Goal: Task Accomplishment & Management: Use online tool/utility

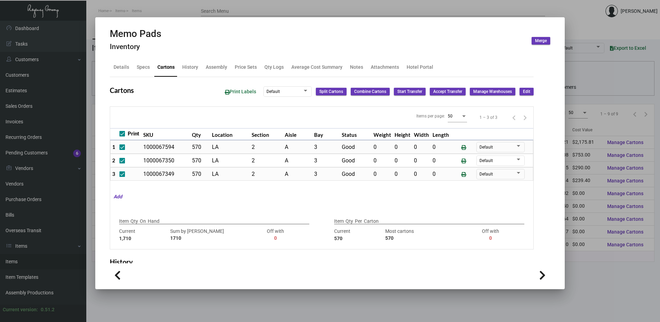
click at [225, 7] on div at bounding box center [330, 161] width 660 height 322
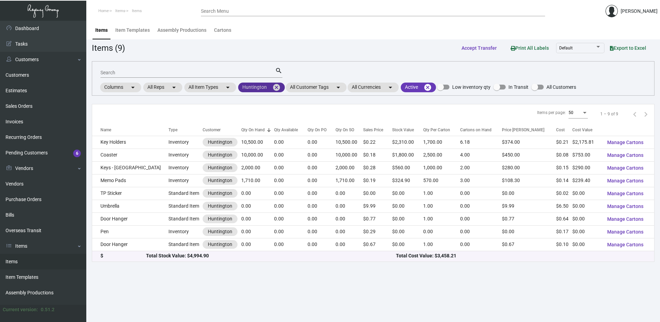
click at [280, 86] on mat-icon "cancel" at bounding box center [276, 87] width 8 height 8
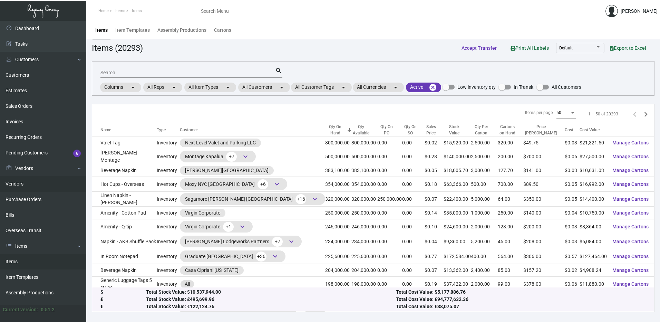
click at [36, 187] on link "Vendors" at bounding box center [43, 184] width 86 height 16
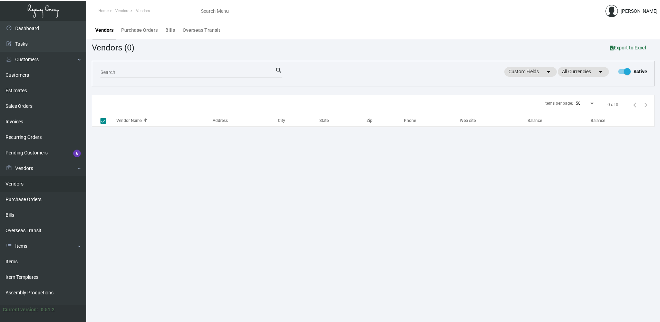
checkbox input "false"
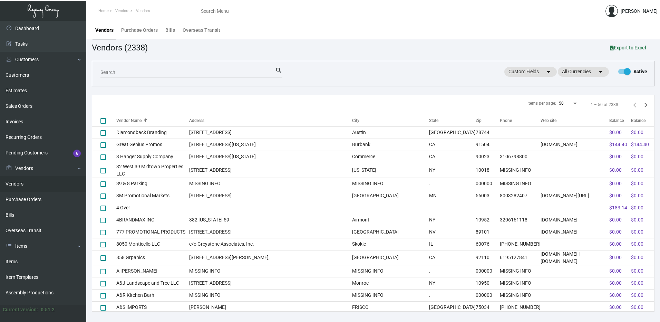
click at [178, 71] on input "Search" at bounding box center [187, 73] width 175 height 6
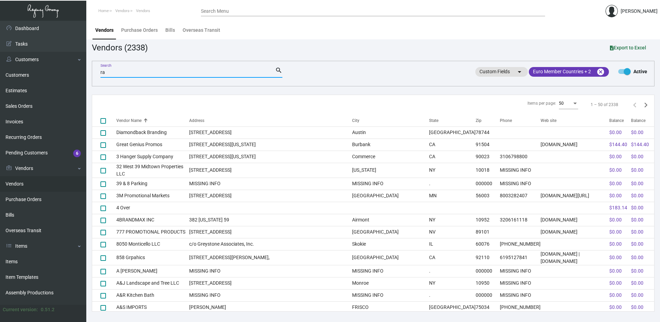
type input "r"
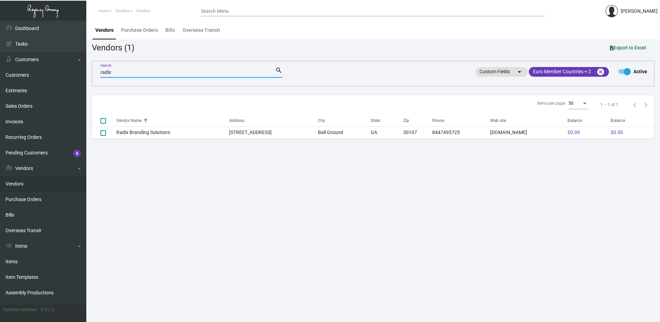
type input "radix"
click at [162, 124] on th "Vendor Name" at bounding box center [172, 120] width 113 height 12
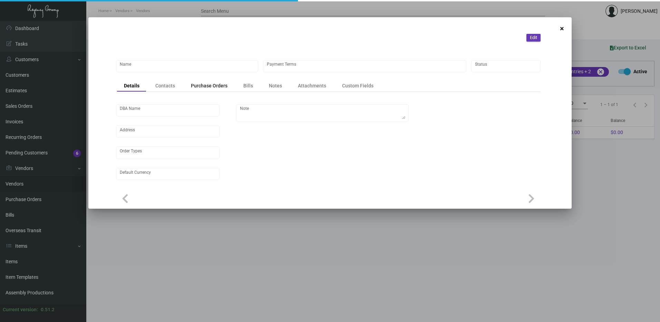
click at [216, 86] on div "Purchase Orders" at bounding box center [209, 85] width 37 height 7
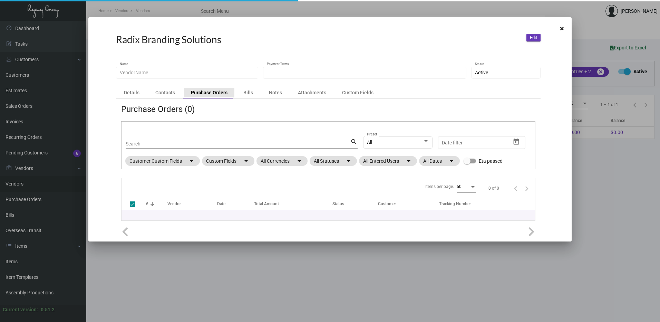
type input "Radix Branding Solutions"
type input "COD"
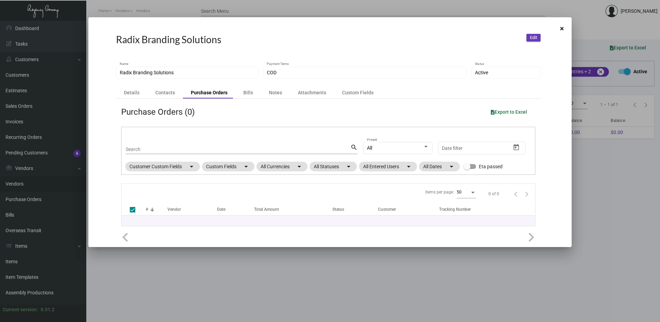
checkbox input "false"
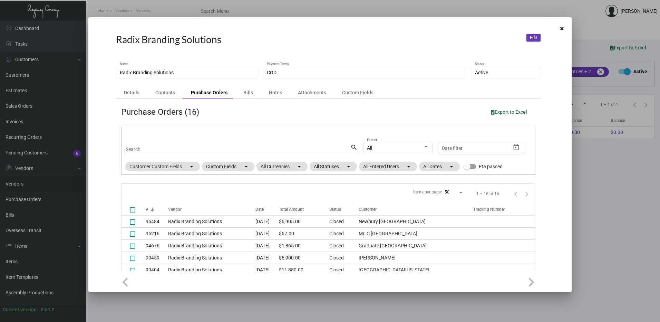
scroll to position [104, 0]
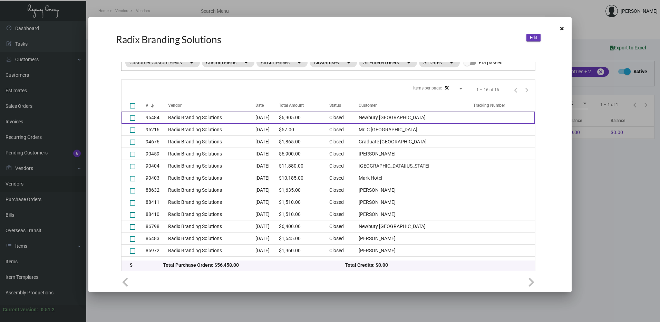
click at [240, 115] on td "Radix Branding Solutions" at bounding box center [211, 117] width 87 height 12
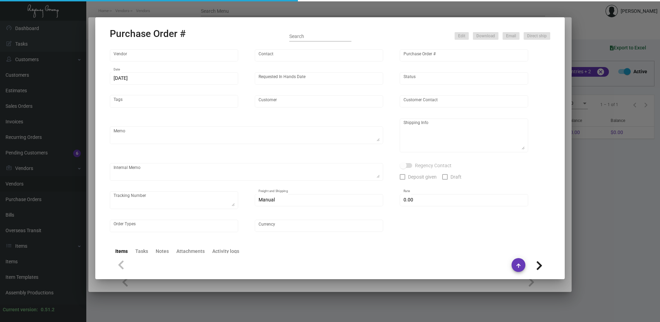
type input "Radix Branding Solutions"
type input "Order Entry"
type input "95484"
type input "[DATE]"
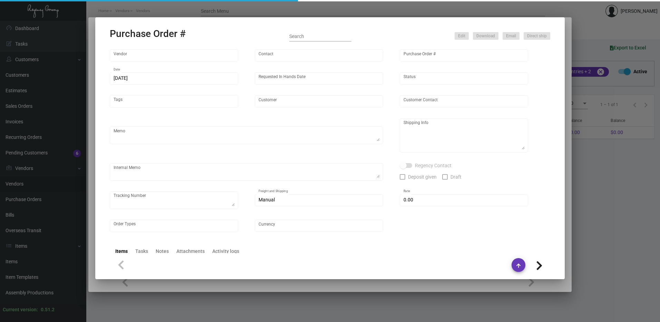
type input "Newbury [GEOGRAPHIC_DATA]"
type textarea "Please confirm freight costs before shipping."
type textarea "[PERSON_NAME] Regency Group NJ [STREET_ADDRESS]"
type textarea "1/12 3 PALLETS, FF/ABF, 089974302, $745.00"
checkbox input "true"
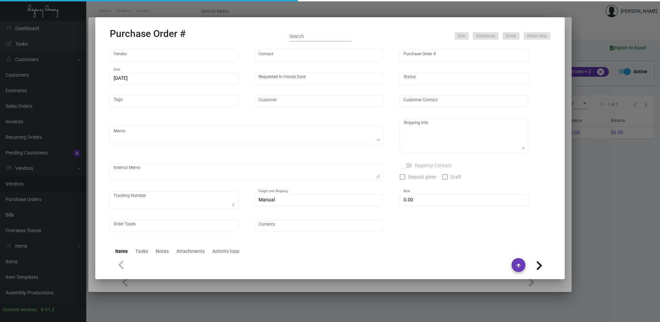
type input "$ 0.00"
type input "United States Dollar $"
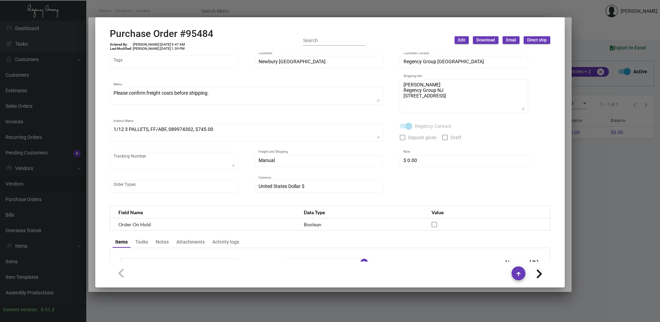
scroll to position [35, 0]
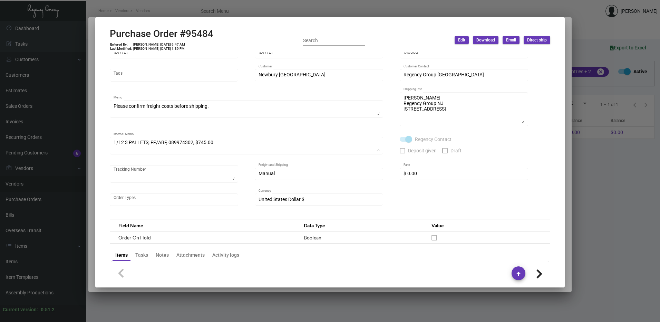
click at [355, 6] on div at bounding box center [330, 161] width 660 height 322
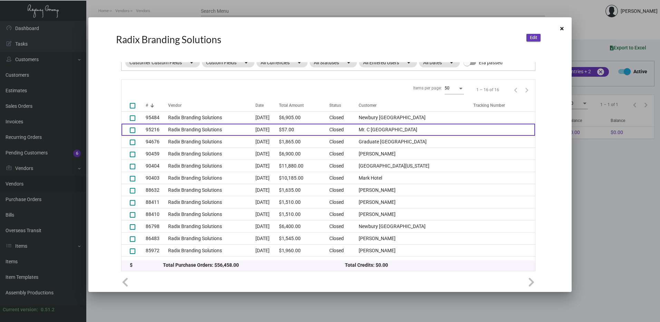
click at [226, 128] on td "Radix Branding Solutions" at bounding box center [211, 130] width 87 height 12
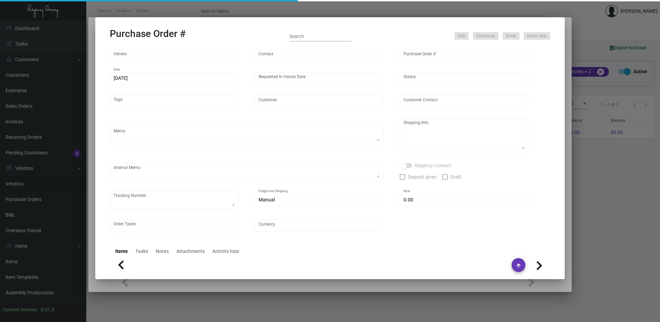
type input "Radix Branding Solutions"
type input "Order Entry"
type input "95216"
type input "[DATE]"
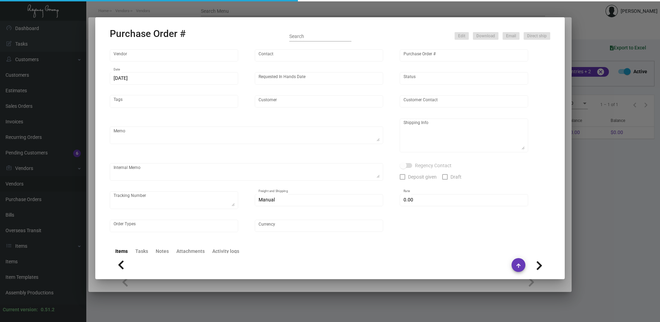
type input "Mr. C [GEOGRAPHIC_DATA]"
type input "[PERSON_NAME]"
type textarea "Please BLIND SHIP ON UPS# 1AY276"
type textarea "Mr. C Coconut Grove - Chef [PERSON_NAME] [STREET_ADDRESS][PERSON_NAME]"
checkbox input "true"
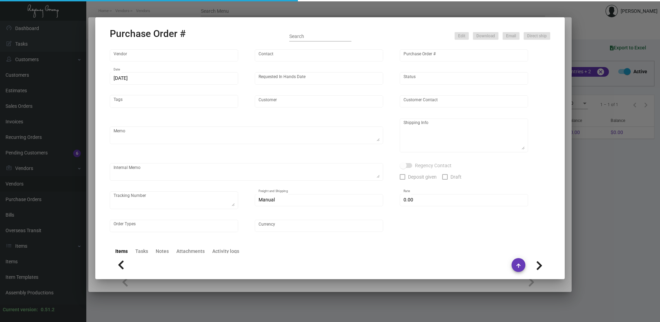
type input "$ 0.00"
type input "United States Dollar $"
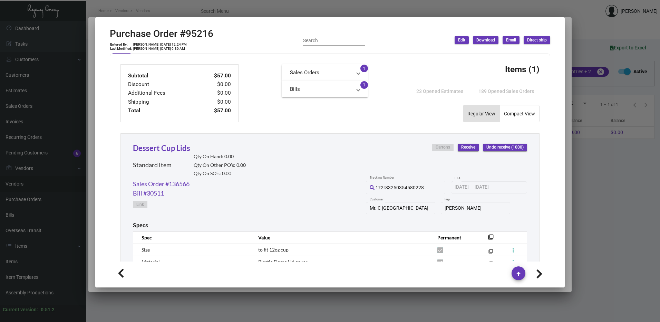
scroll to position [323, 0]
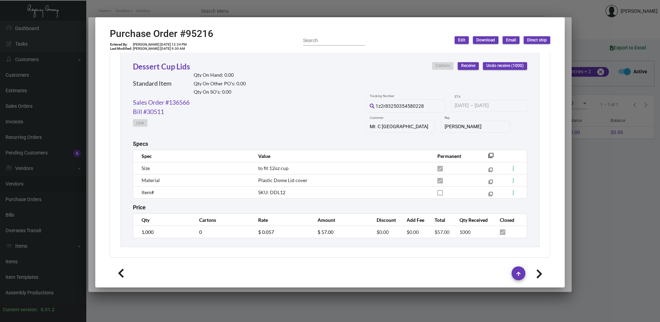
click at [264, 12] on div at bounding box center [330, 161] width 660 height 322
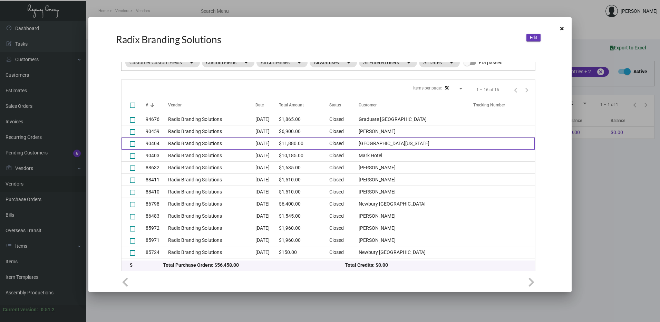
scroll to position [35, 0]
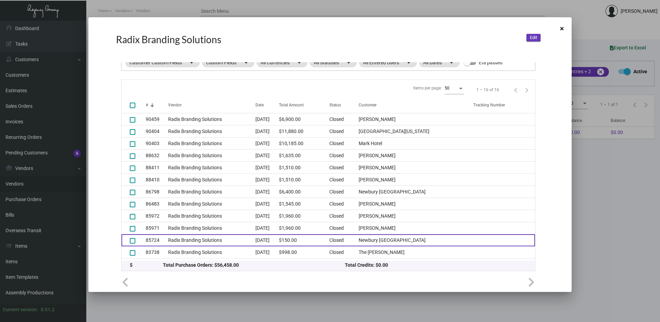
click at [225, 237] on td "Radix Branding Solutions" at bounding box center [211, 240] width 87 height 12
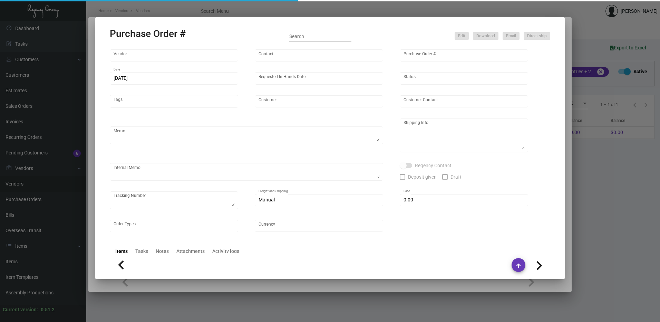
type input "Radix Branding Solutions"
type input "Order Entry"
type input "85724"
type input "[DATE]"
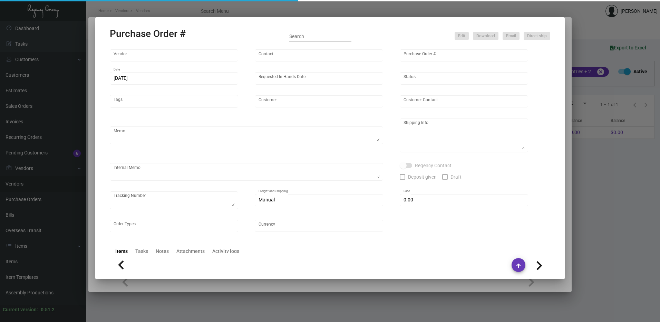
type input "Newbury [GEOGRAPHIC_DATA]"
type textarea "Pre-production Samples."
type textarea "[PERSON_NAME] Odor Regency Group [GEOGRAPHIC_DATA] [STREET_ADDRESS][US_STATE]"
checkbox input "true"
type input "$ 0.00"
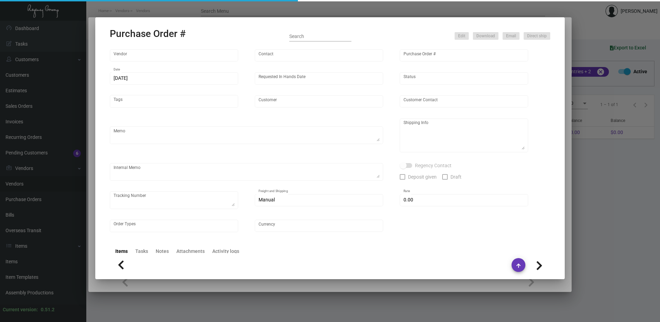
type input "United States Dollar $"
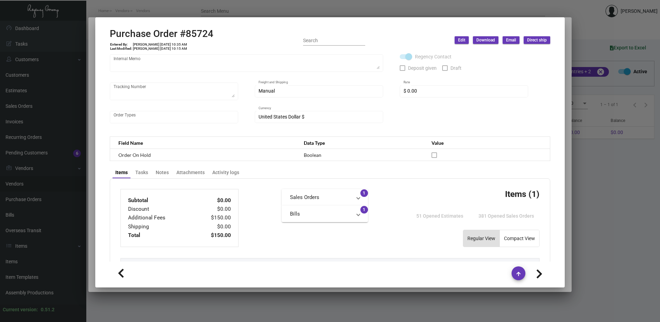
scroll to position [335, 0]
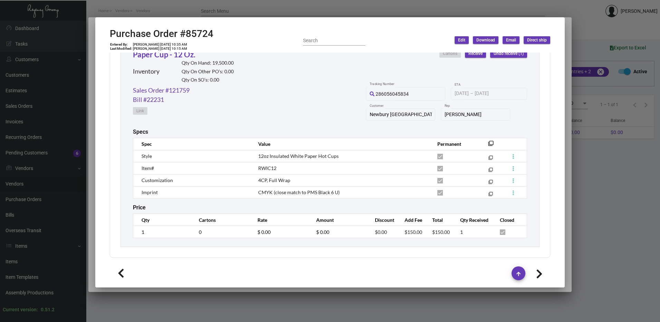
click at [309, 6] on div at bounding box center [330, 161] width 660 height 322
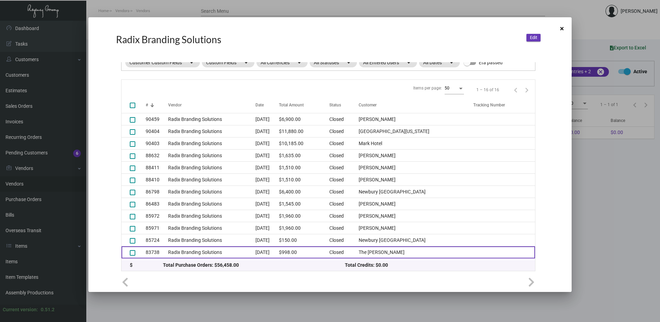
click at [236, 255] on td "Radix Branding Solutions" at bounding box center [211, 252] width 87 height 12
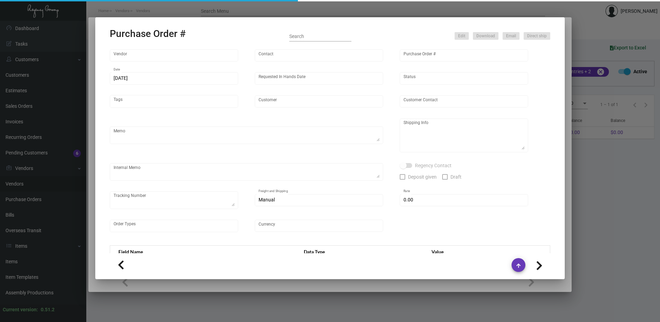
type input "Radix Branding Solutions"
type input "Order Entry"
type input "83738"
type input "[DATE]"
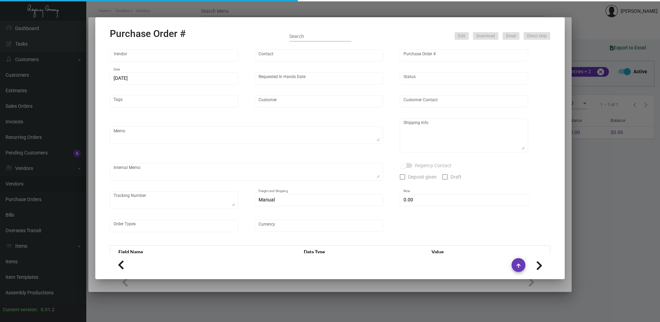
type input "The [PERSON_NAME]"
type input "[PERSON_NAME]"
type textarea "BLIND Ship via UPS Ground Acct# 1AY276."
type textarea "The [PERSON_NAME] [PERSON_NAME] [STREET_ADDRESS][US_STATE]"
type input "$ 0.00"
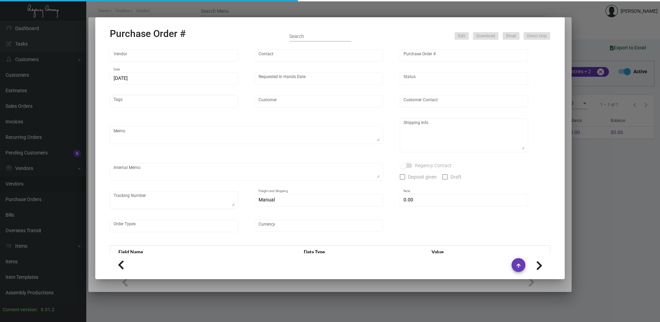
type input "United States Dollar $"
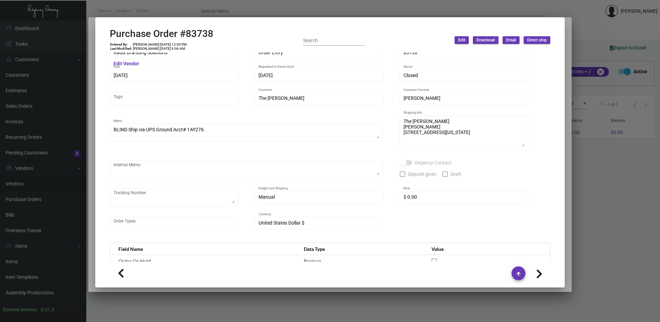
scroll to position [0, 0]
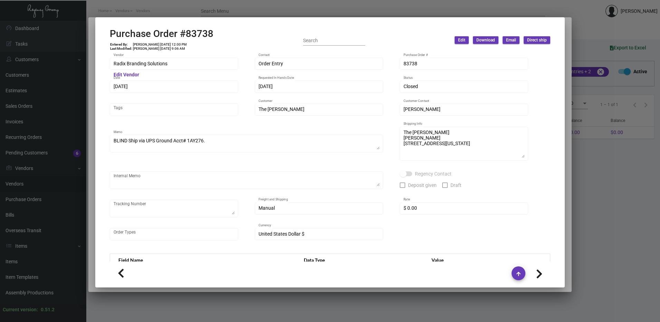
click at [310, 14] on div at bounding box center [330, 161] width 660 height 322
